Goal: Information Seeking & Learning: Learn about a topic

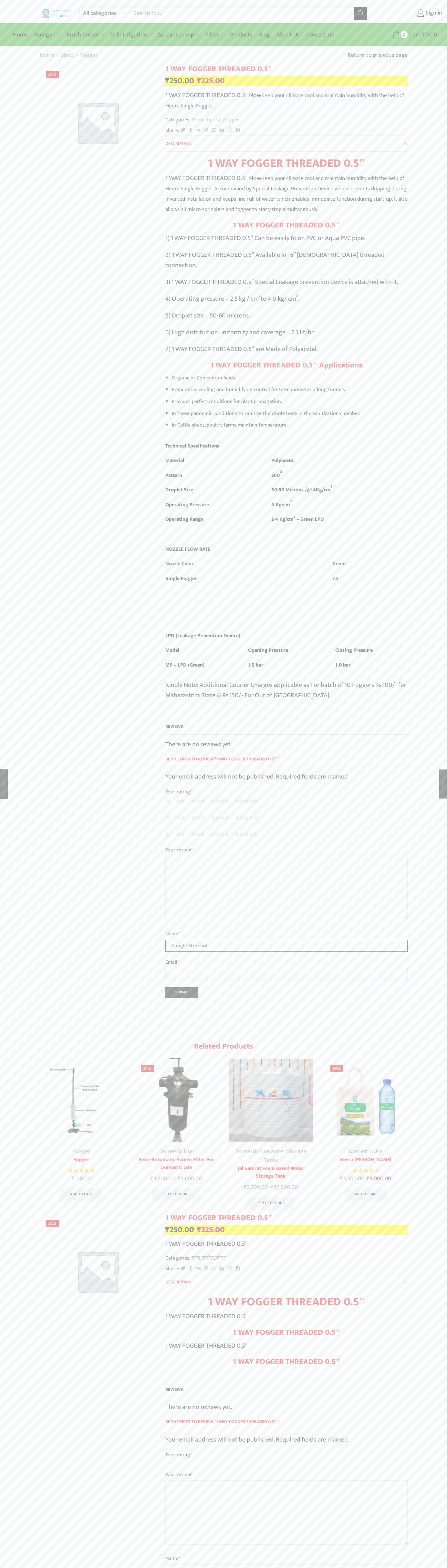
type input "Google Storebot"
click at [331, 15] on input "Search input" at bounding box center [242, 13] width 224 height 13
click at [443, 878] on div "All categories Accessories Air Release Valve Brush Cutter Domestic Use Drip Irr…" at bounding box center [224, 1239] width 447 height 2478
click at [313, 1567] on html "All categories Accessories Air Release Valve Brush Cutter Domestic Use Drip Irr…" at bounding box center [224, 1244] width 447 height 2489
click at [13, 4] on div "All categories Accessories Air Release Valve Brush Cutter Domestic Use Drip Irr…" at bounding box center [224, 12] width 447 height 23
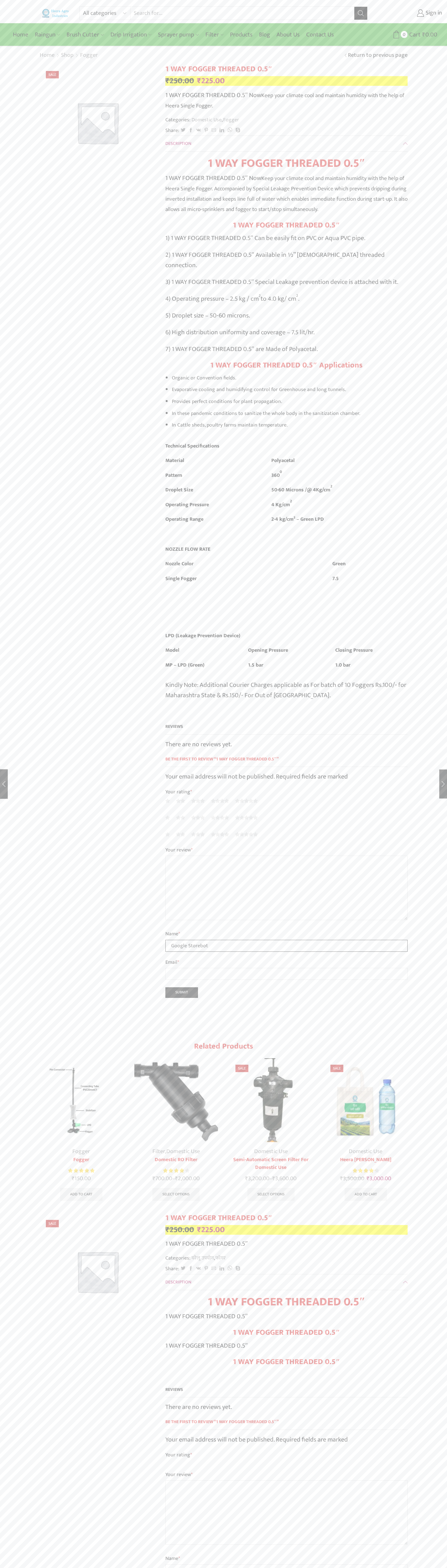
type input "Google Storebot"
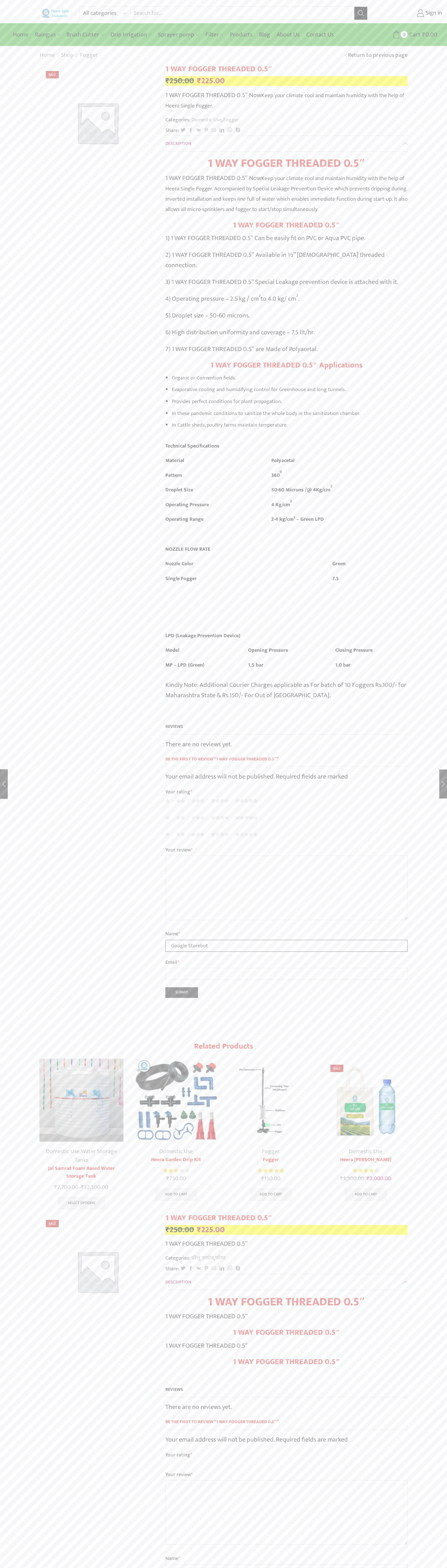
type input "Google Storebot"
click at [180, 81] on bdi "₹ 250.00" at bounding box center [179, 81] width 29 height 13
click at [375, 73] on form "Username or email * Password * Lost password? Remember Me Log in" at bounding box center [389, 98] width 87 height 113
click at [207, 120] on link "Domestic Use" at bounding box center [206, 120] width 31 height 9
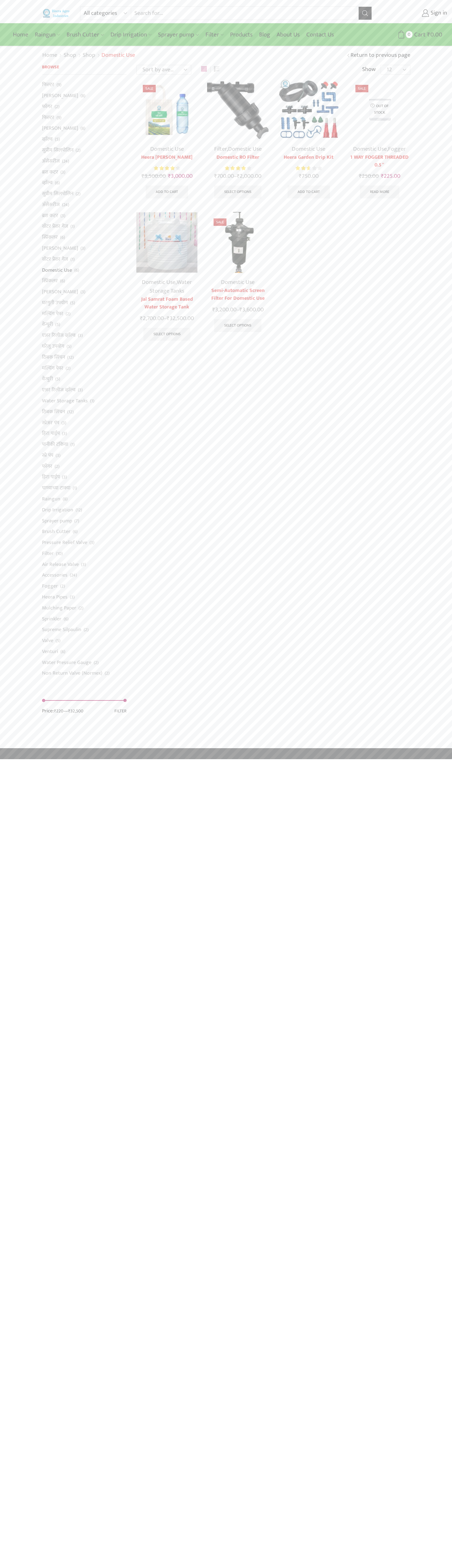
click at [220, 149] on link "Filter" at bounding box center [220, 149] width 13 height 10
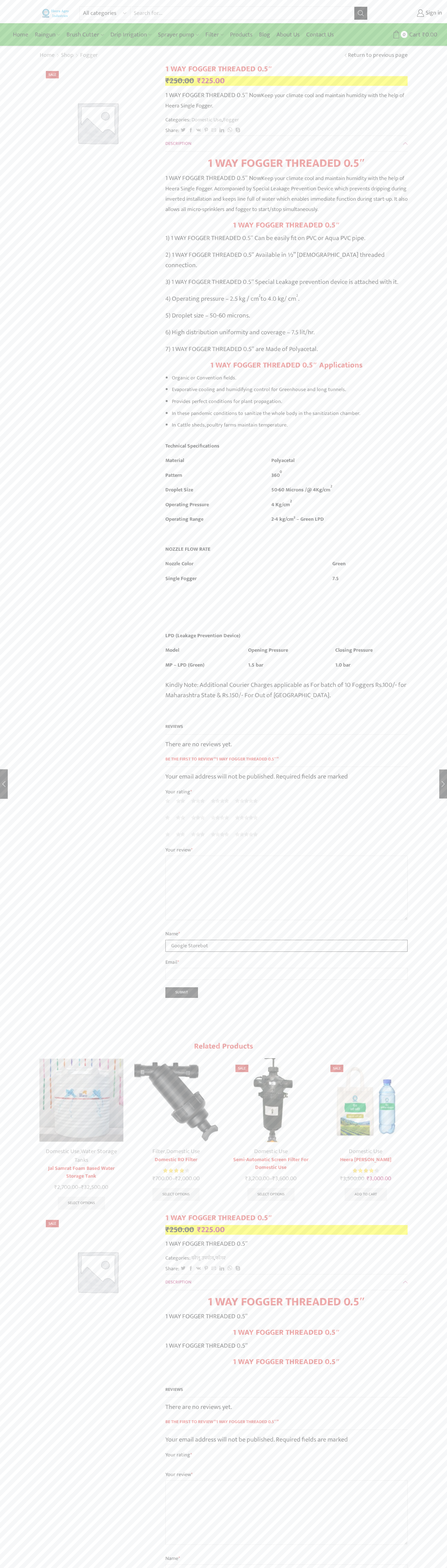
type input "Google Storebot"
click at [180, 81] on bdi "₹ 250.00" at bounding box center [179, 81] width 29 height 13
click at [375, 73] on form "Username or email * Password * Lost password? Remember Me Log in" at bounding box center [389, 98] width 87 height 113
click at [207, 120] on link "Domestic Use" at bounding box center [206, 120] width 31 height 9
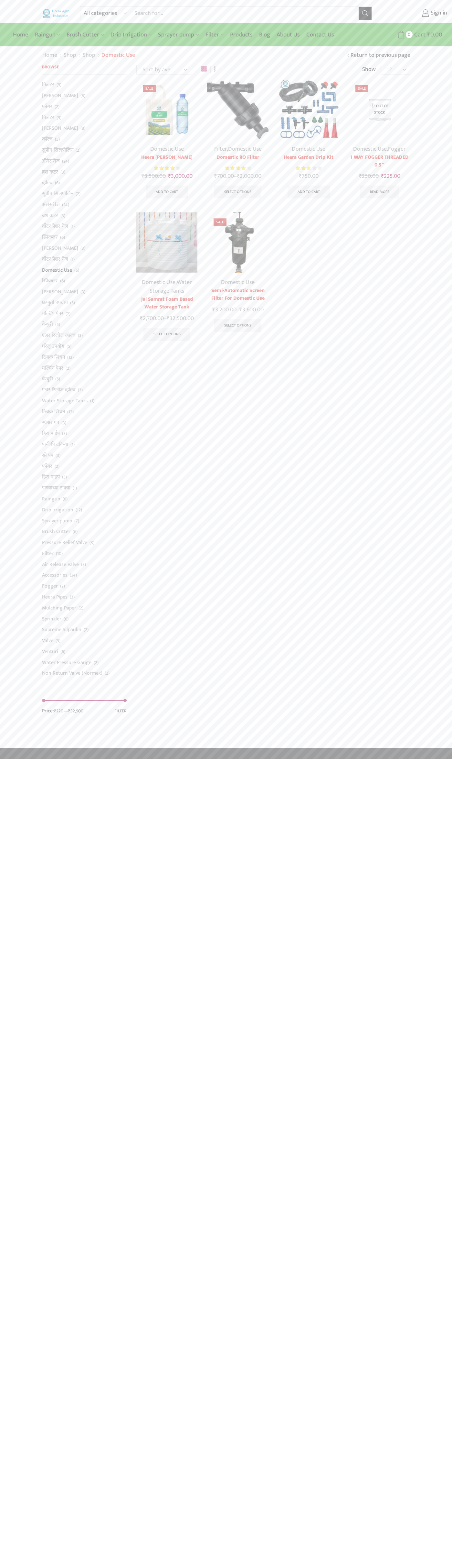
click at [220, 149] on link "Filter" at bounding box center [220, 149] width 13 height 10
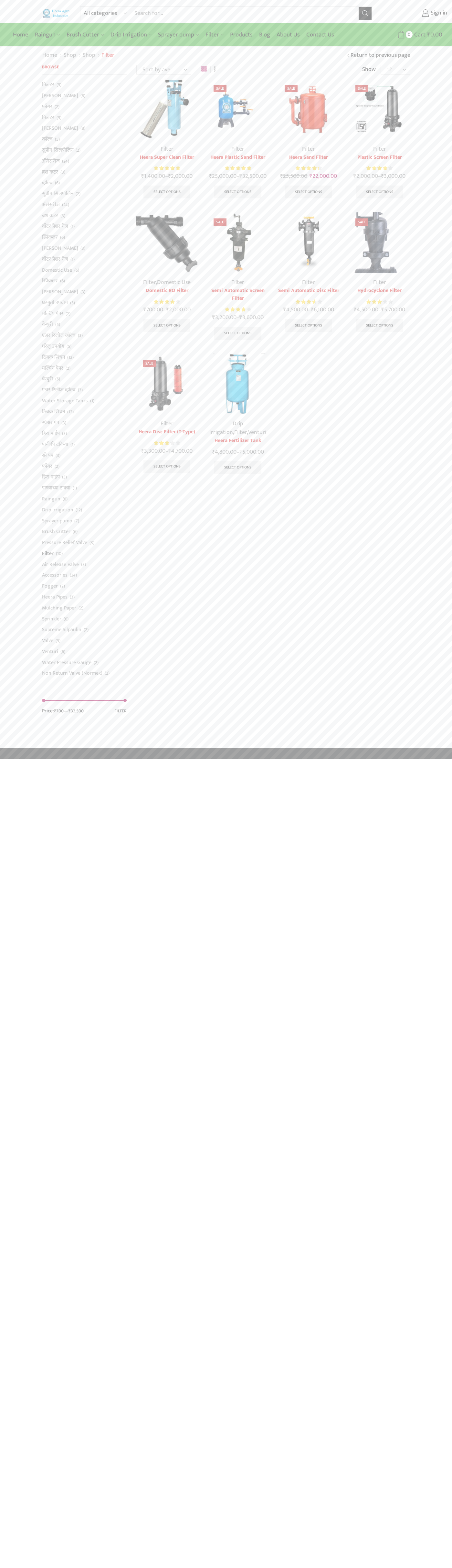
click at [152, 176] on bdi "₹ 1,400.00" at bounding box center [153, 176] width 24 height 10
click at [222, 176] on bdi "₹ 25,000.00" at bounding box center [222, 176] width 27 height 10
click at [294, 176] on bdi "₹ 25,500.00" at bounding box center [294, 176] width 27 height 10
click at [364, 176] on bdi "₹ 2,000.00" at bounding box center [365, 176] width 24 height 10
